Goal: Navigation & Orientation: Find specific page/section

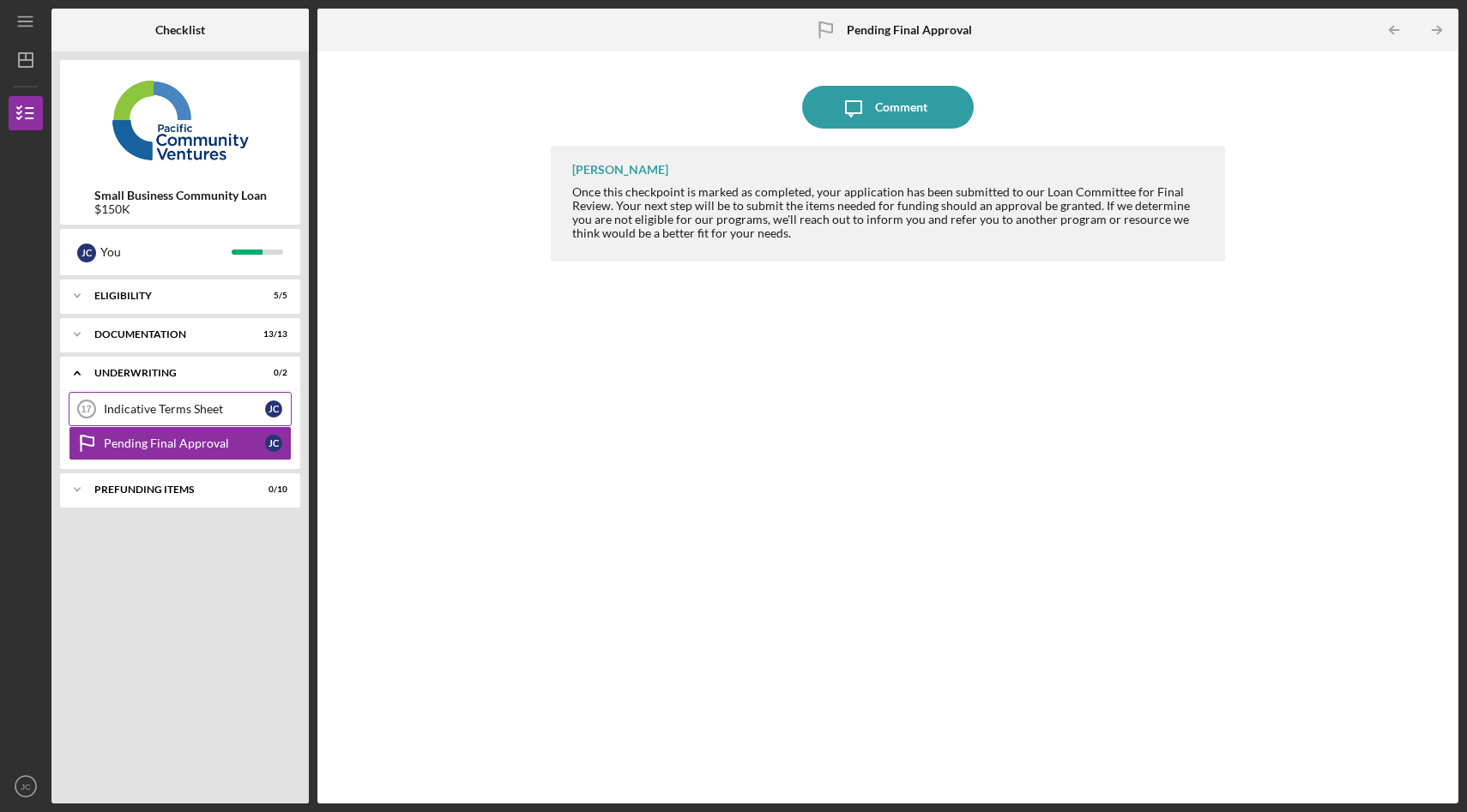
click at [208, 412] on div "Indicative Terms Sheet" at bounding box center [184, 409] width 161 height 14
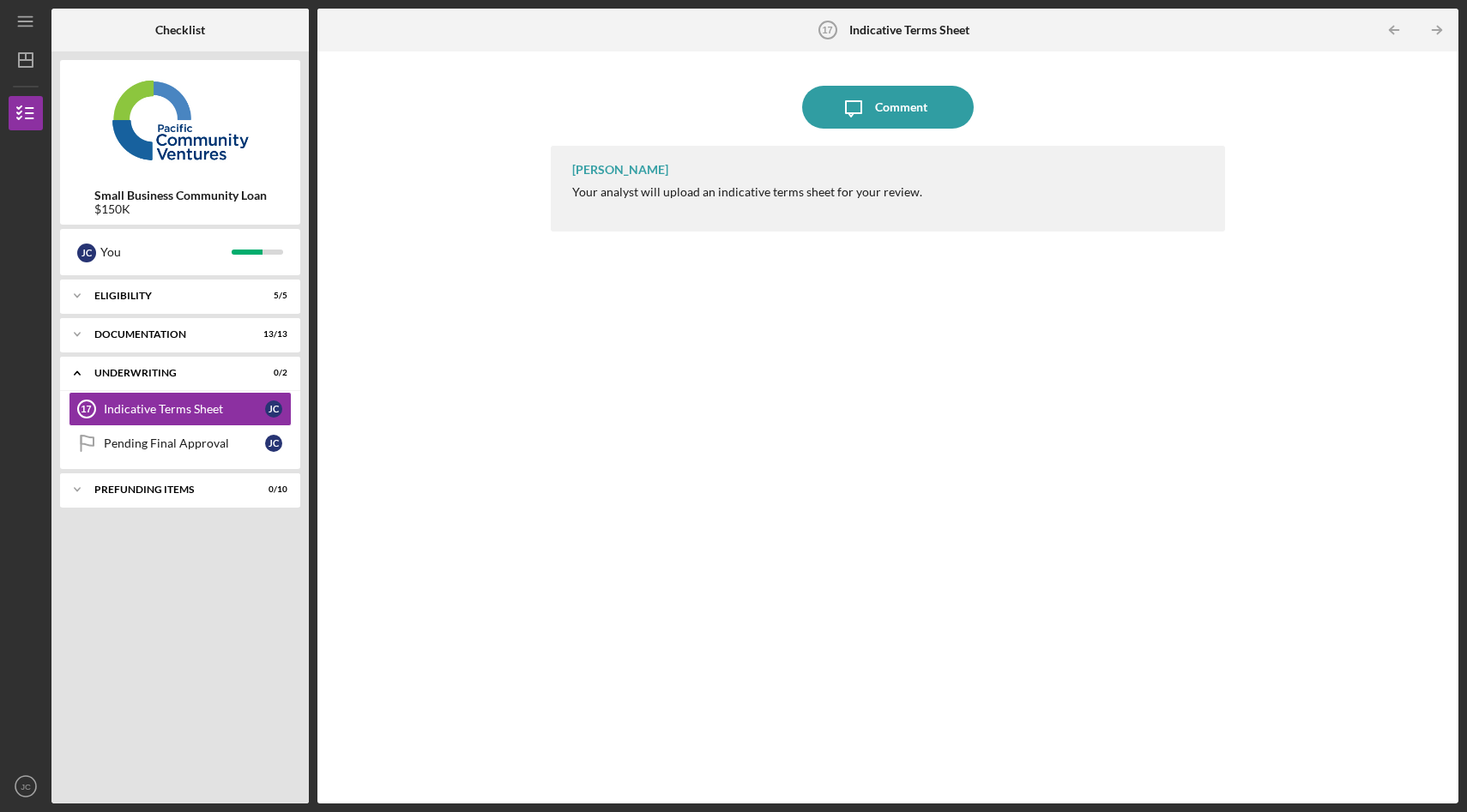
click at [652, 319] on div "Yash Abichandani Your analyst will upload an indicative terms sheet for your re…" at bounding box center [888, 461] width 674 height 632
